Goal: Information Seeking & Learning: Learn about a topic

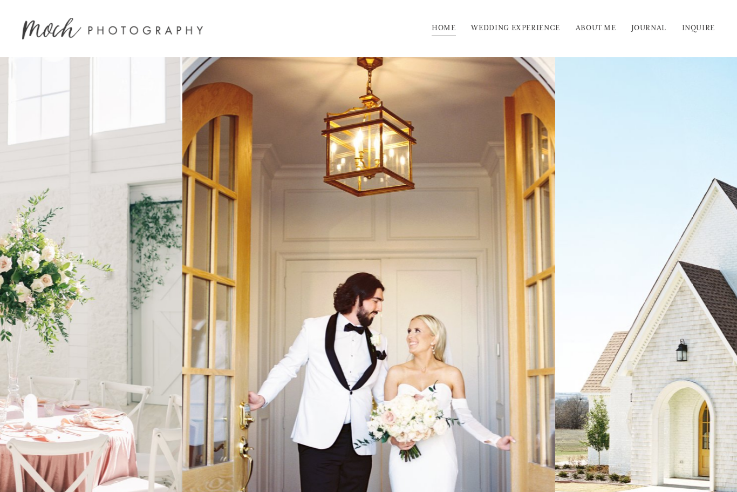
click at [522, 29] on link "WEDDING EXPERIENCE" at bounding box center [515, 28] width 89 height 17
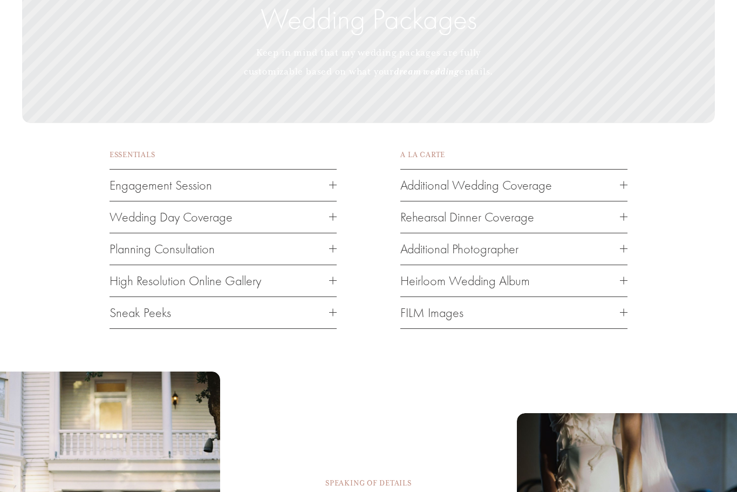
scroll to position [1506, 0]
click at [335, 233] on button "Wedding Day Coverage" at bounding box center [223, 216] width 227 height 31
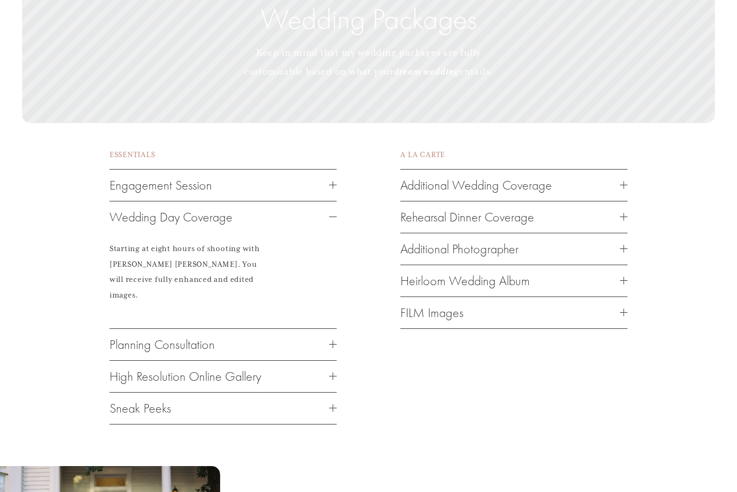
click at [343, 224] on div "ESSENTIALS Engagement Session You will receive 40+ images from your engagement …" at bounding box center [368, 306] width 737 height 318
click at [333, 374] on div at bounding box center [333, 376] width 8 height 8
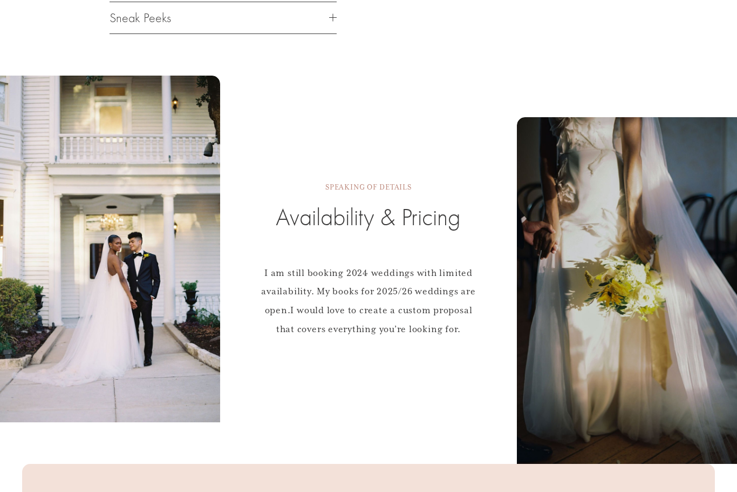
scroll to position [2006, 0]
click at [387, 214] on h2 "Availability & Pricing" at bounding box center [368, 218] width 227 height 32
click at [400, 186] on span "SPEAKING OF DETAILS" at bounding box center [368, 187] width 86 height 9
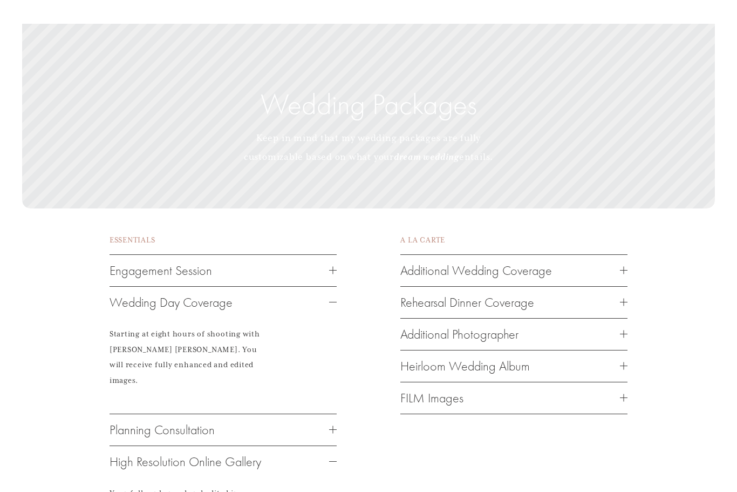
scroll to position [1422, 0]
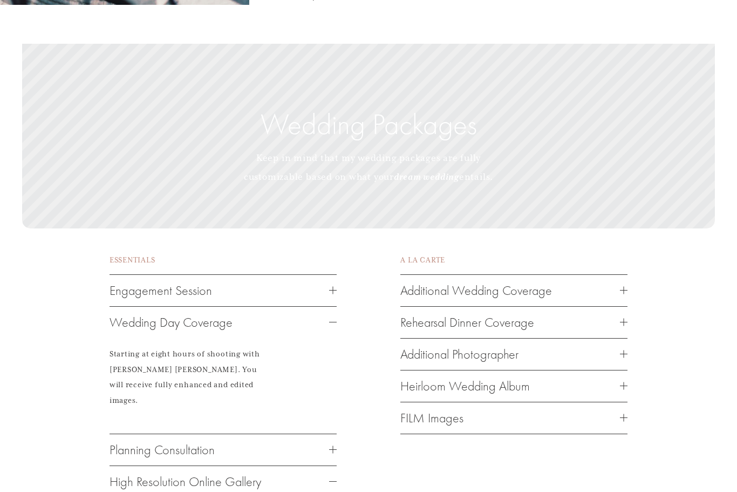
click at [335, 305] on button "Engagement Session" at bounding box center [223, 290] width 227 height 31
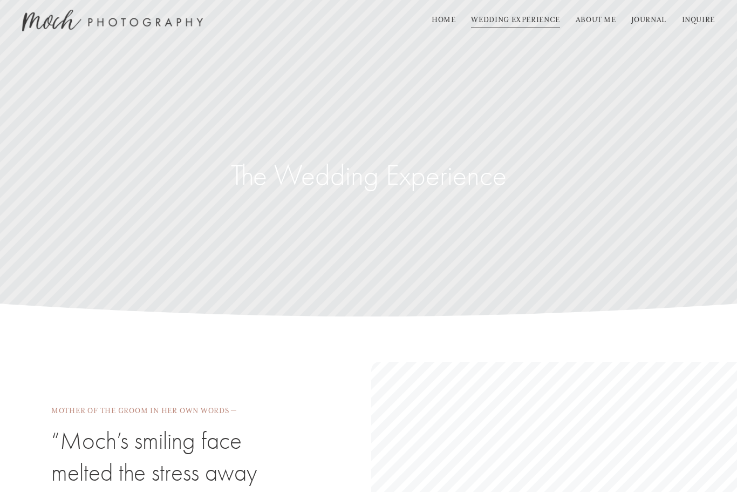
scroll to position [0, 0]
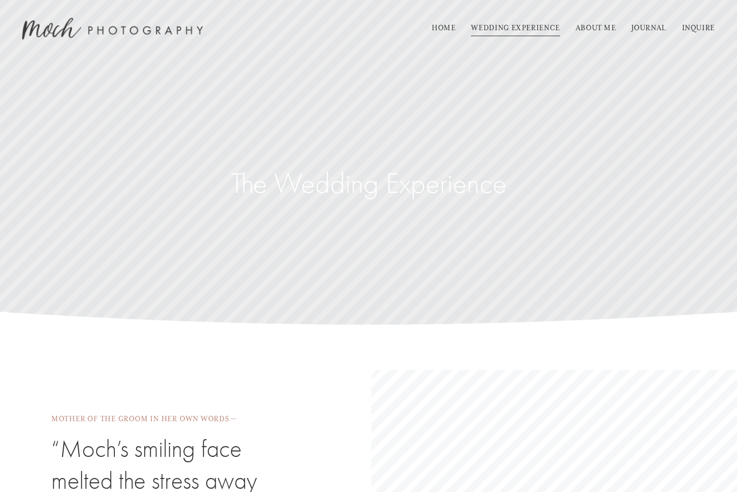
click at [600, 29] on link "ABOUT ME" at bounding box center [596, 28] width 40 height 17
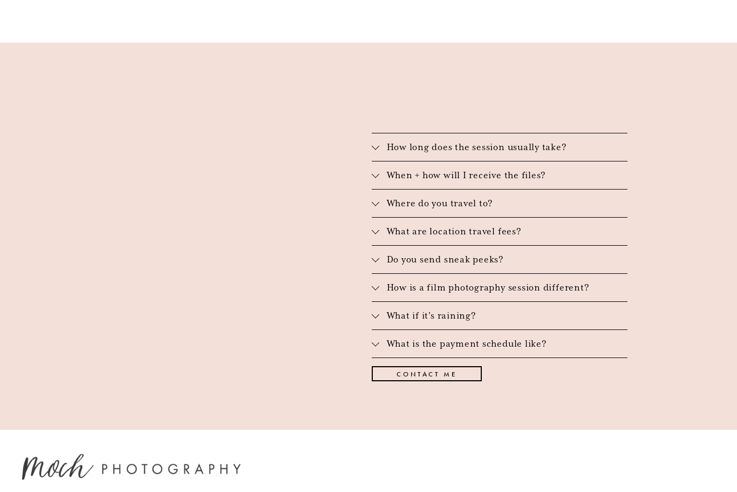
scroll to position [1581, 0]
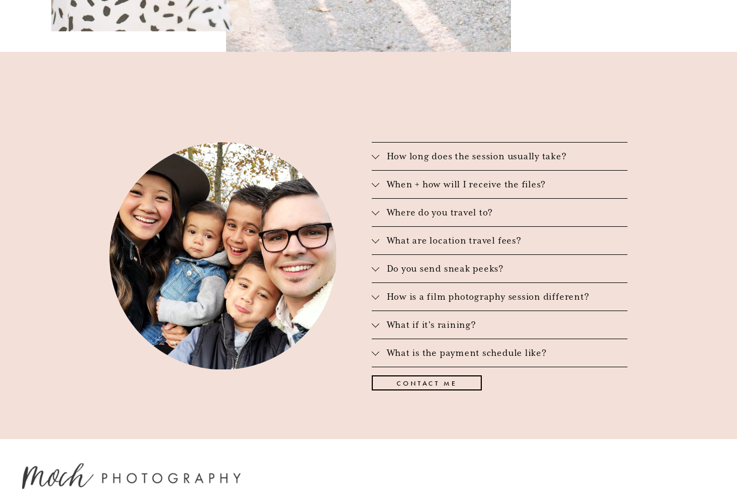
click at [379, 294] on div at bounding box center [376, 298] width 8 height 8
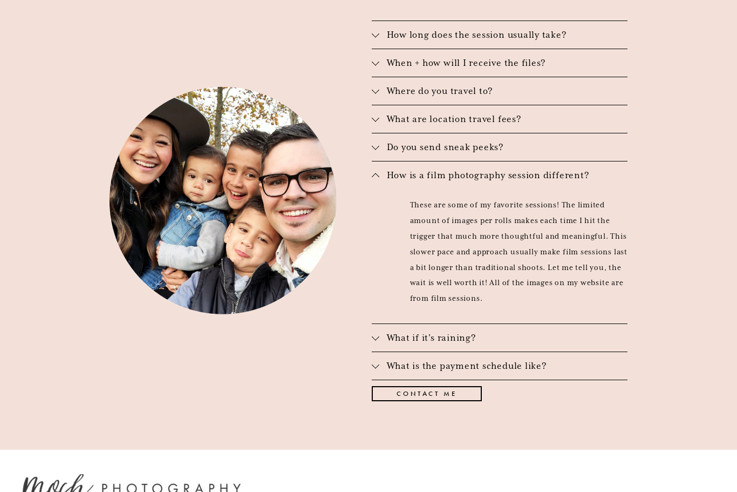
scroll to position [1712, 0]
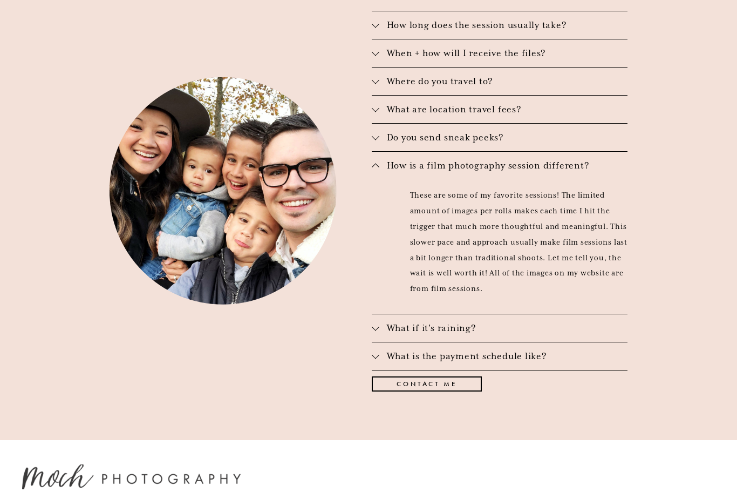
click at [377, 152] on button "How is a film photography session different?" at bounding box center [500, 166] width 256 height 28
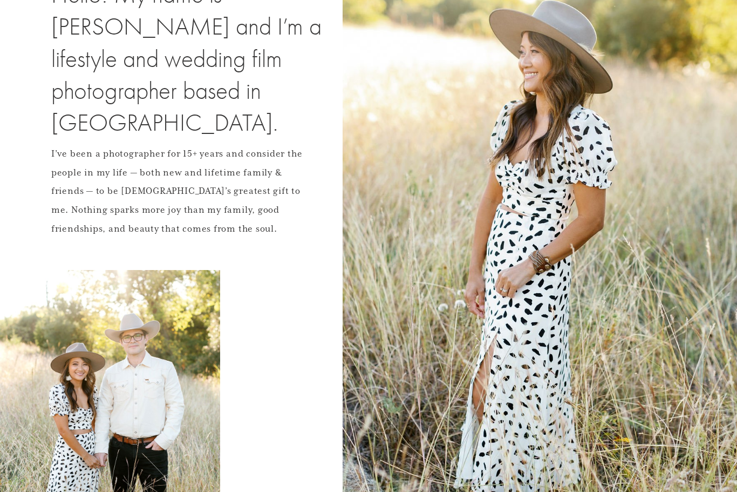
scroll to position [0, 0]
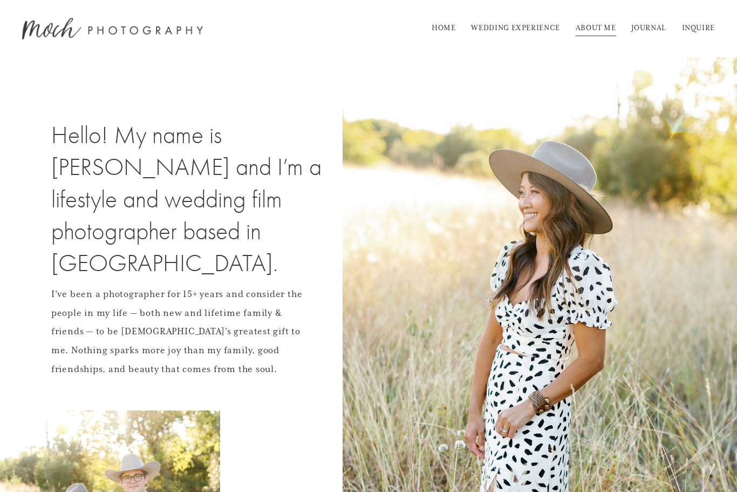
click at [452, 30] on link "HOME" at bounding box center [444, 28] width 24 height 17
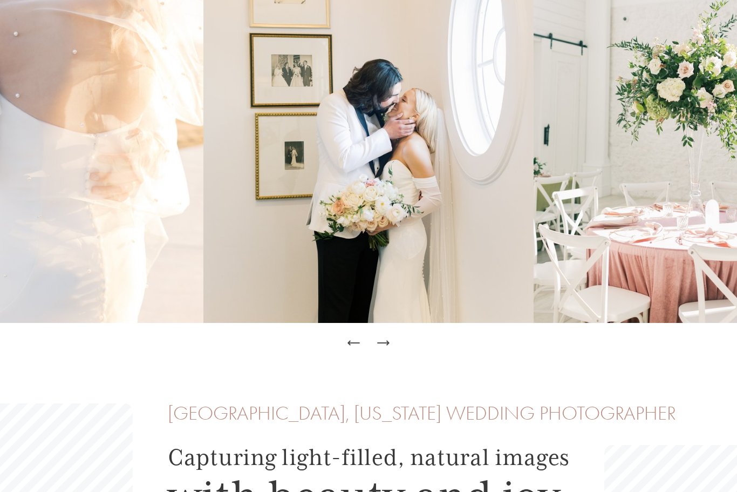
scroll to position [194, 0]
click at [391, 355] on button "Next Slide" at bounding box center [383, 343] width 24 height 24
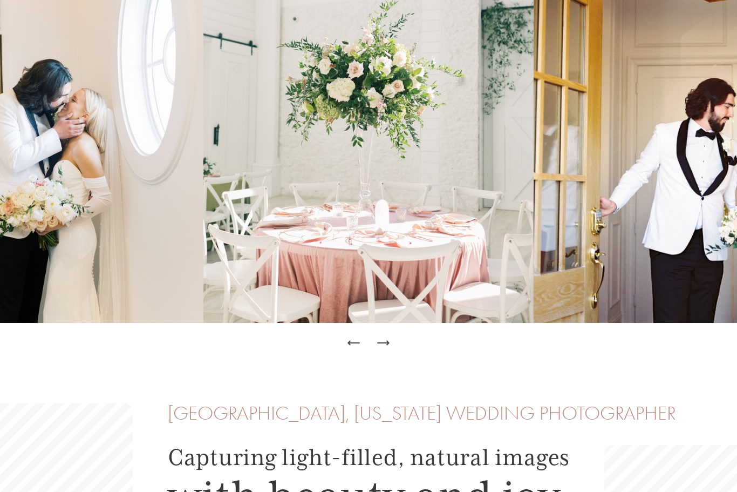
click at [380, 350] on icon "Next Slide" at bounding box center [383, 342] width 15 height 15
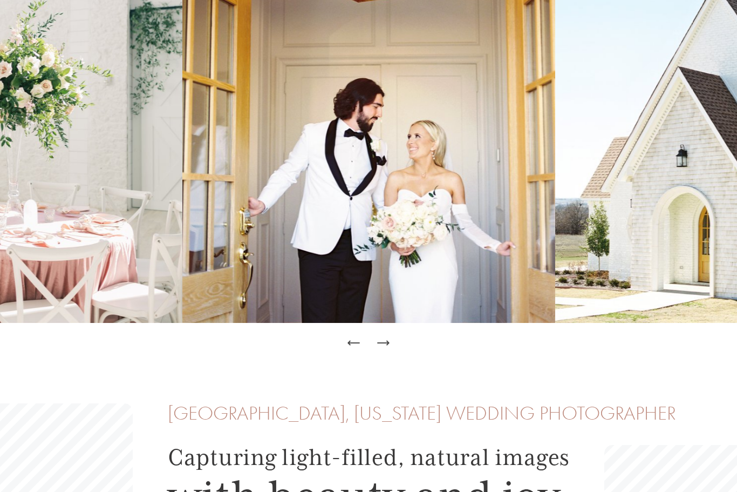
click at [380, 350] on icon "Next Slide" at bounding box center [383, 342] width 15 height 15
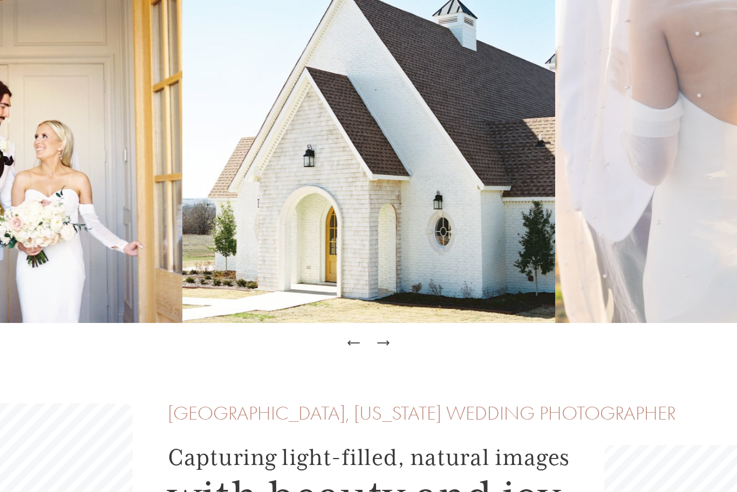
click at [381, 350] on icon "Next Slide" at bounding box center [383, 342] width 15 height 15
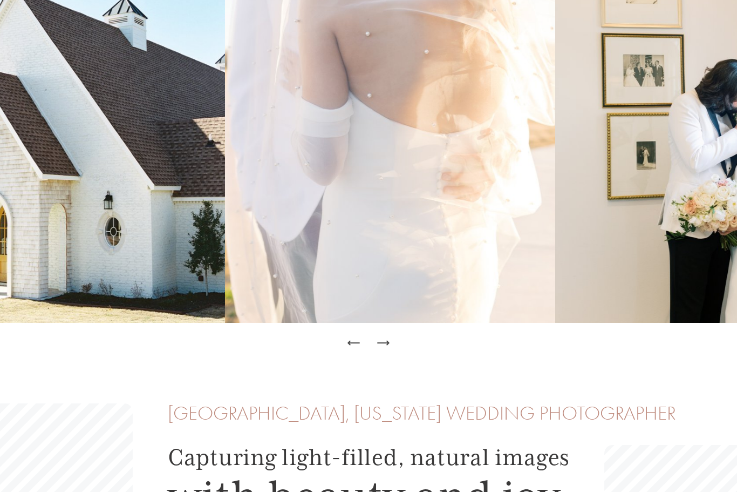
click at [378, 350] on div "Next Slide" at bounding box center [383, 342] width 15 height 15
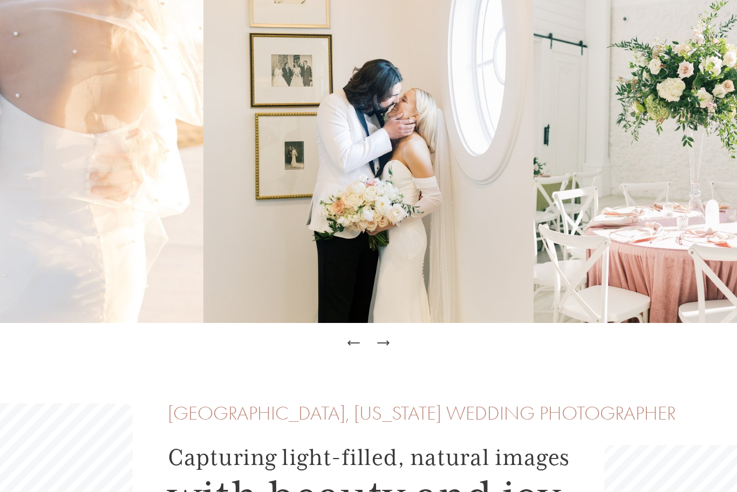
click at [382, 355] on button "Next Slide" at bounding box center [383, 343] width 24 height 24
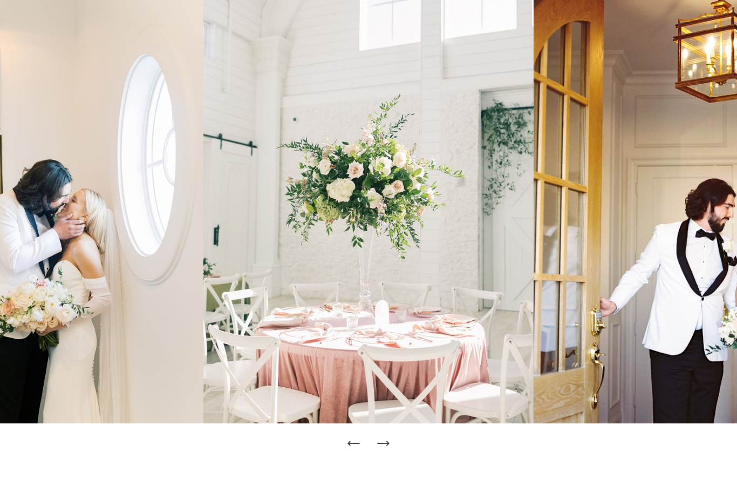
scroll to position [0, 0]
